Goal: Task Accomplishment & Management: Manage account settings

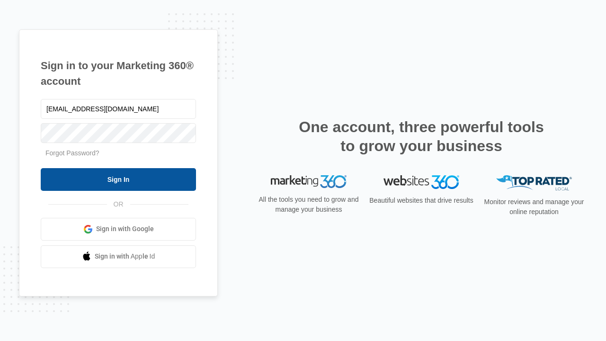
click at [118, 179] on input "Sign In" at bounding box center [118, 179] width 155 height 23
